Goal: Find specific page/section: Find specific page/section

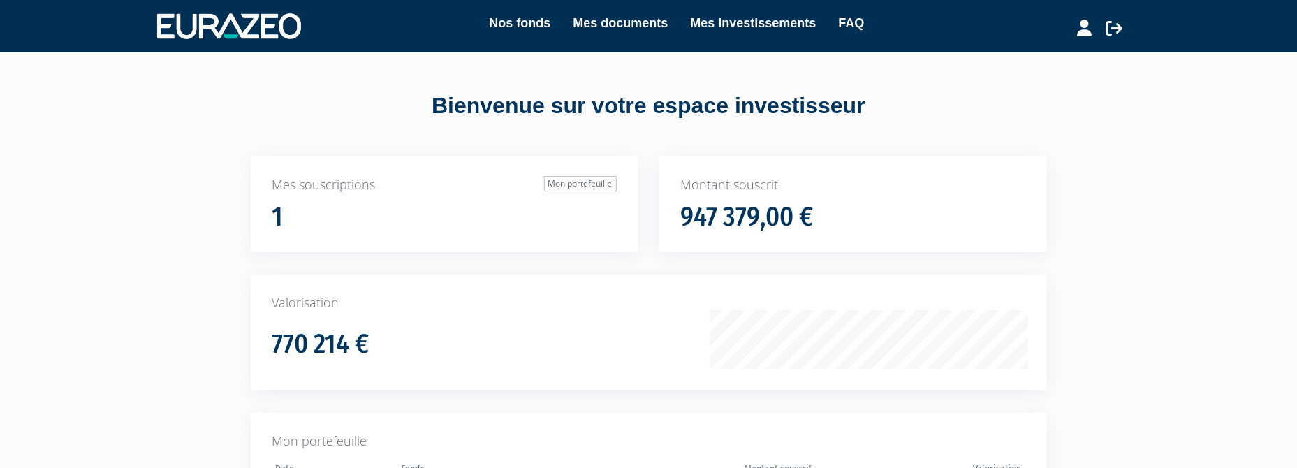
click at [956, 198] on div "Montant souscrit 947 379,00 €" at bounding box center [853, 204] width 388 height 96
click at [591, 22] on link "Mes documents" at bounding box center [620, 23] width 95 height 20
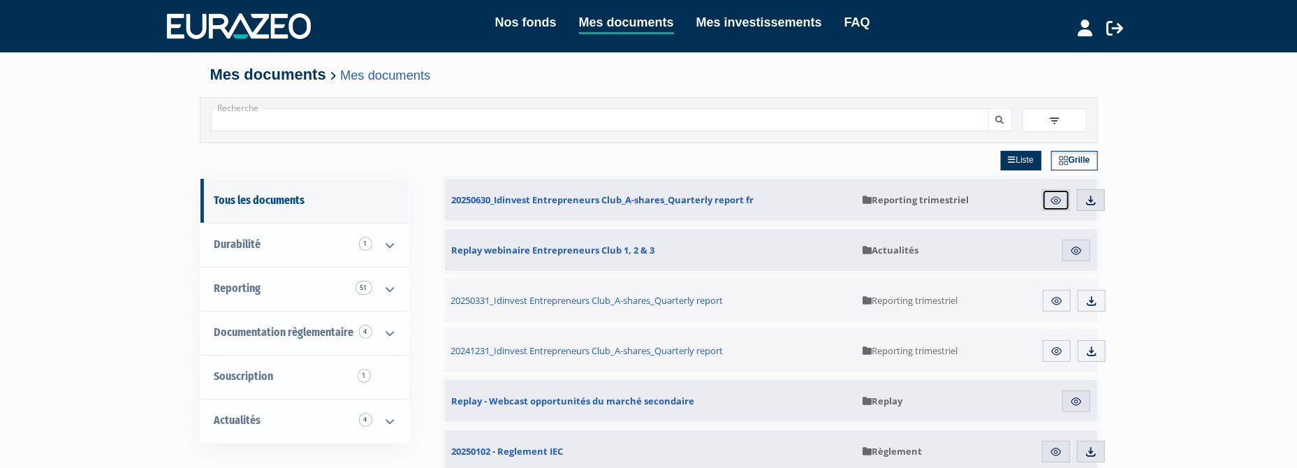
click at [1058, 194] on img at bounding box center [1056, 200] width 13 height 13
